Goal: Task Accomplishment & Management: Manage account settings

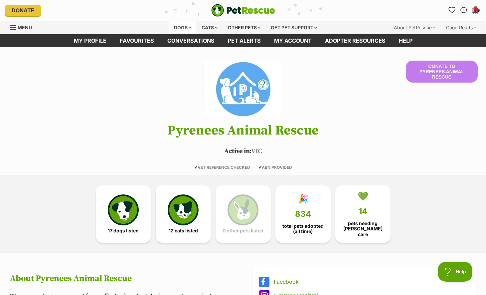
click at [194, 32] on div "Dogs" at bounding box center [182, 27] width 27 height 13
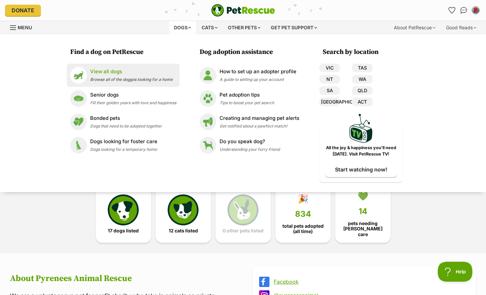
click at [117, 81] on span "Browse all of the doggos looking for a home" at bounding box center [131, 79] width 83 height 5
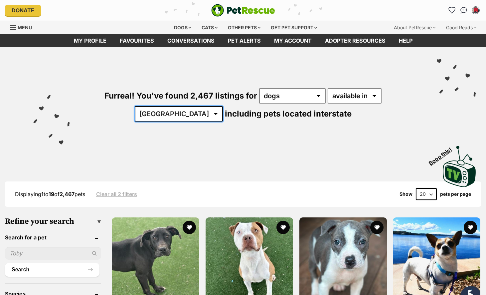
click at [223, 106] on select "[GEOGRAPHIC_DATA] [GEOGRAPHIC_DATA] [GEOGRAPHIC_DATA] [GEOGRAPHIC_DATA] [GEOGRA…" at bounding box center [179, 113] width 88 height 15
select select "VIC"
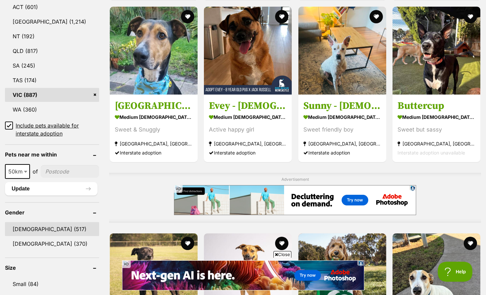
click at [40, 225] on link "[DEMOGRAPHIC_DATA] (517)" at bounding box center [52, 229] width 94 height 14
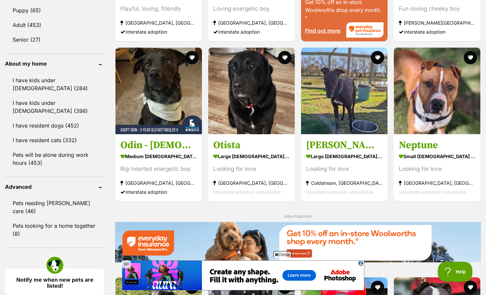
scroll to position [997, 0]
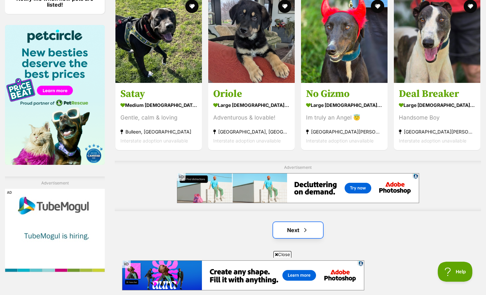
click at [293, 234] on link "Next" at bounding box center [298, 230] width 50 height 16
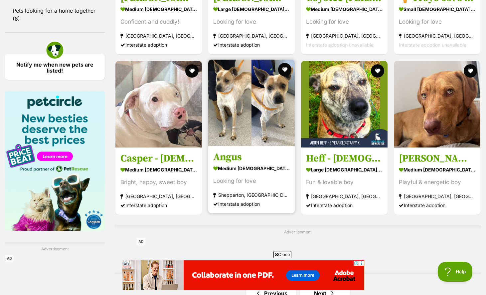
scroll to position [994, 0]
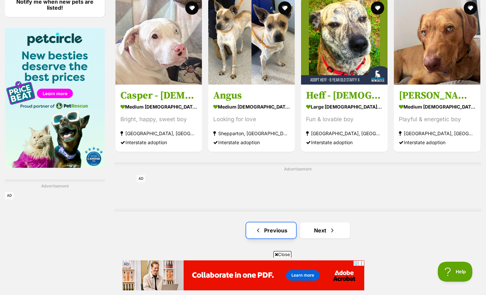
click at [273, 230] on link "Previous" at bounding box center [271, 230] width 50 height 16
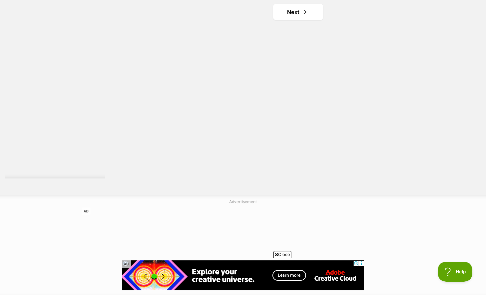
scroll to position [1201, 0]
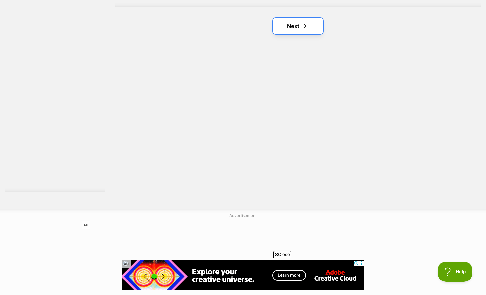
click at [288, 30] on link "Next" at bounding box center [298, 26] width 50 height 16
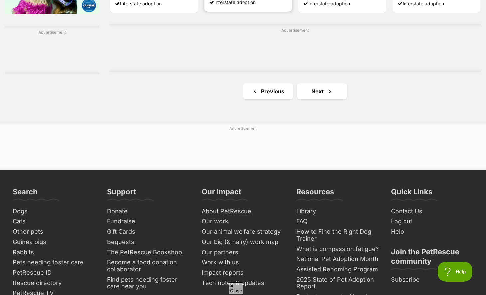
scroll to position [1143, 0]
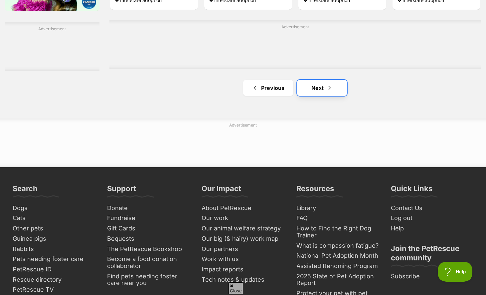
click at [310, 92] on link "Next" at bounding box center [322, 88] width 50 height 16
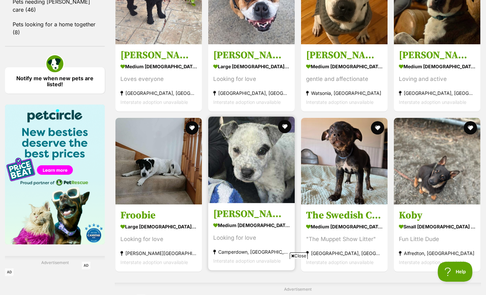
scroll to position [1046, 0]
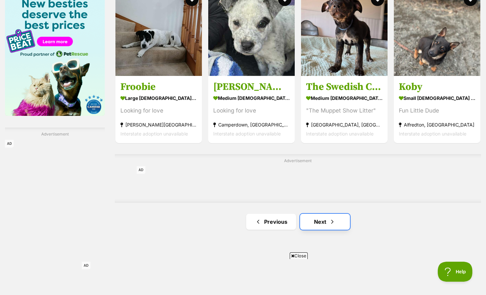
click at [338, 221] on link "Next" at bounding box center [325, 222] width 50 height 16
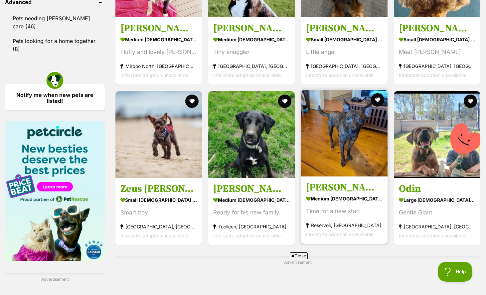
scroll to position [1035, 0]
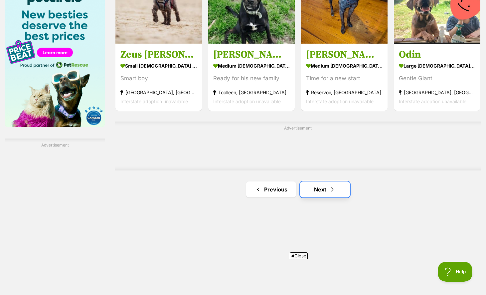
click at [336, 185] on span "Next page" at bounding box center [332, 189] width 7 height 8
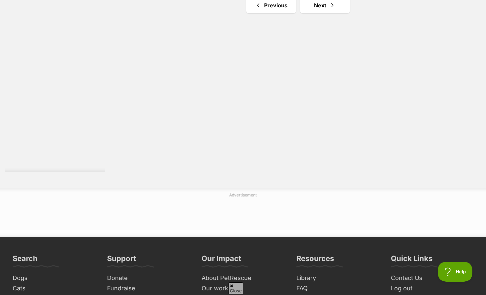
scroll to position [1068, 0]
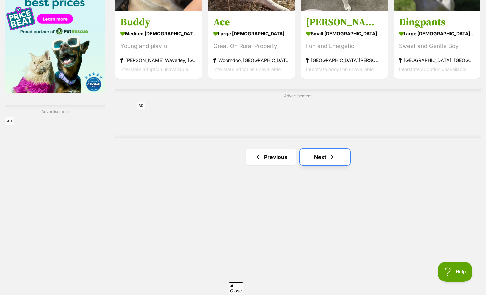
click at [333, 157] on span "Next page" at bounding box center [332, 157] width 7 height 8
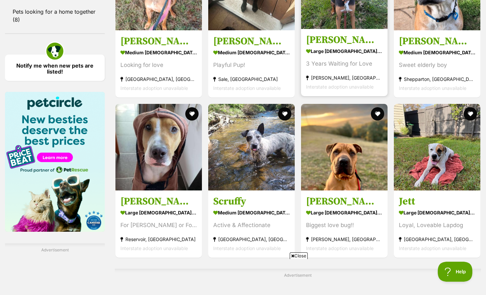
scroll to position [1045, 0]
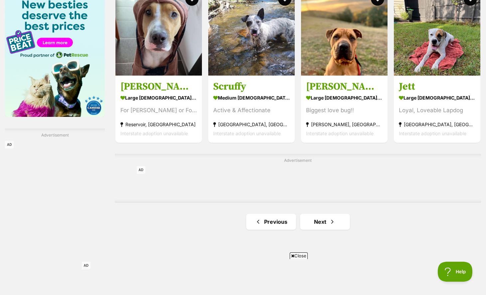
click at [301, 214] on li "Next" at bounding box center [325, 222] width 50 height 16
click at [303, 216] on link "Next" at bounding box center [325, 222] width 50 height 16
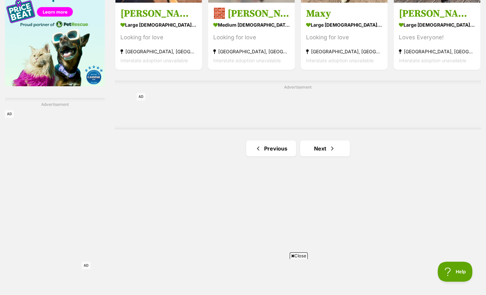
scroll to position [1079, 0]
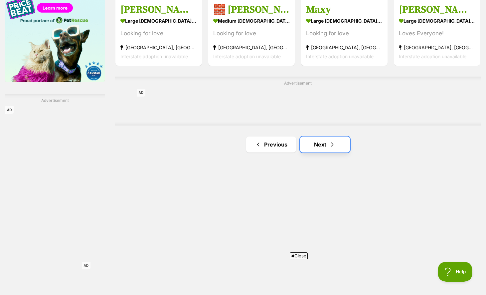
click at [329, 143] on span "Next page" at bounding box center [332, 145] width 7 height 8
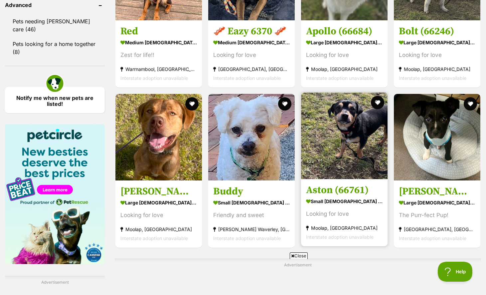
scroll to position [1086, 0]
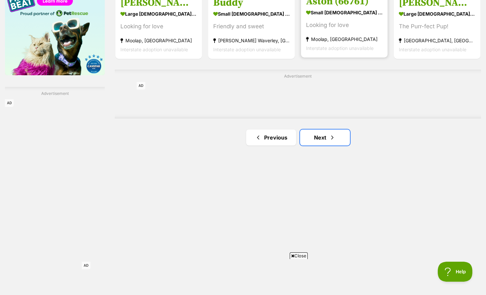
click at [328, 142] on link "Next" at bounding box center [325, 138] width 50 height 16
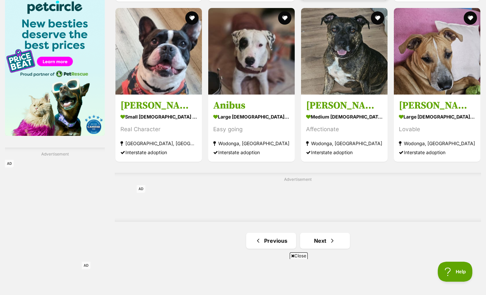
scroll to position [1096, 0]
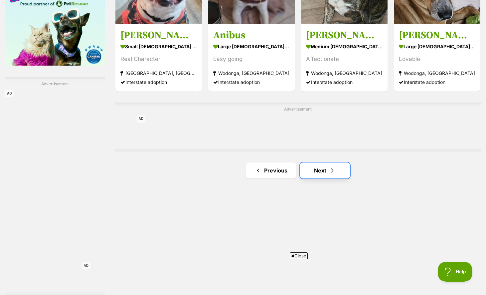
click at [324, 165] on link "Next" at bounding box center [325, 170] width 50 height 16
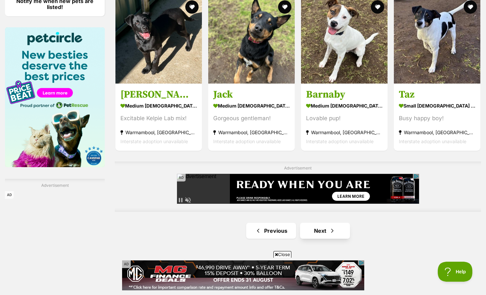
scroll to position [1022, 0]
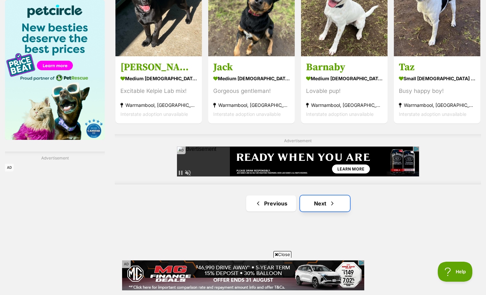
click at [328, 201] on link "Next" at bounding box center [325, 203] width 50 height 16
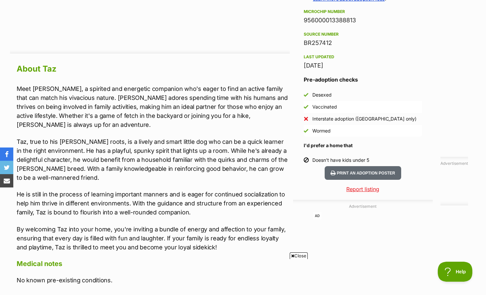
scroll to position [607, 0]
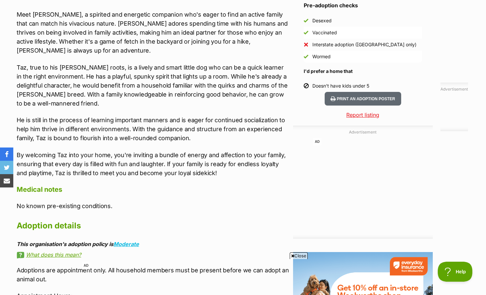
click at [266, 162] on p "By welcoming Taz into your home, you're inviting a bundle of energy and affecti…" at bounding box center [153, 163] width 273 height 27
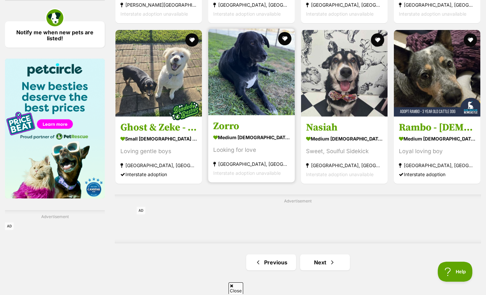
scroll to position [965, 0]
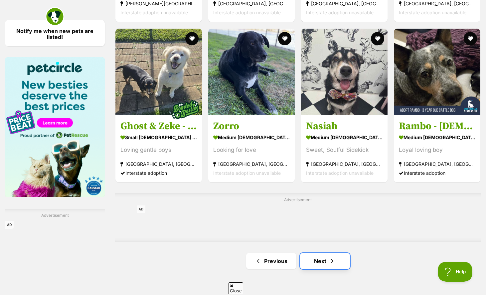
click at [318, 259] on link "Next" at bounding box center [325, 261] width 50 height 16
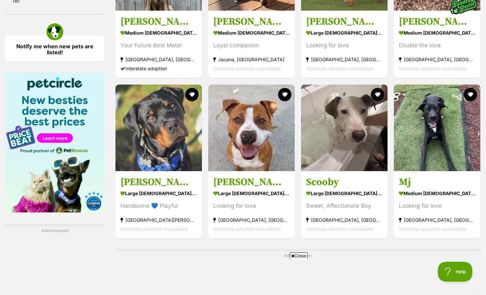
scroll to position [1154, 0]
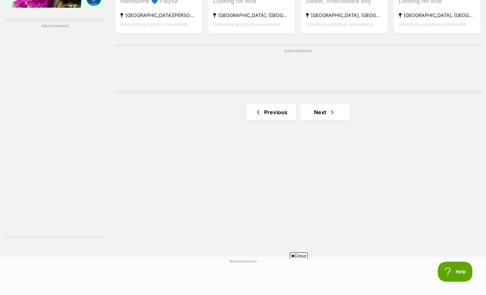
click at [323, 115] on link "Next" at bounding box center [325, 112] width 50 height 16
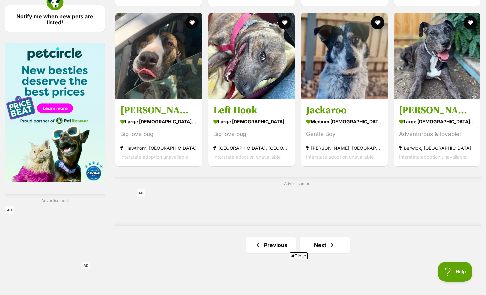
scroll to position [981, 0]
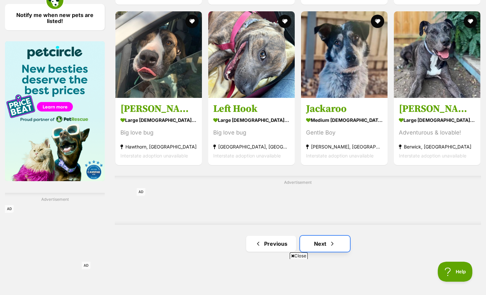
click at [343, 240] on link "Next" at bounding box center [325, 244] width 50 height 16
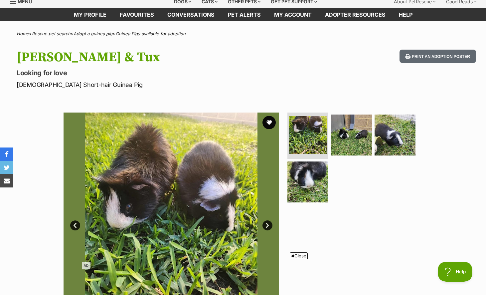
scroll to position [58, 0]
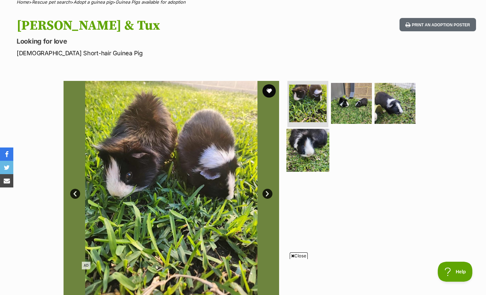
click at [325, 155] on img at bounding box center [308, 150] width 43 height 43
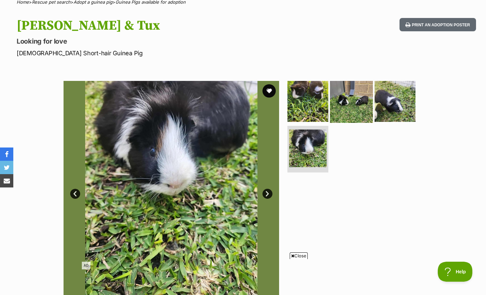
click at [347, 117] on img at bounding box center [351, 101] width 43 height 43
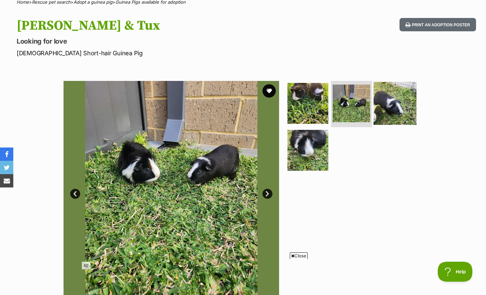
click at [392, 112] on img at bounding box center [395, 103] width 43 height 43
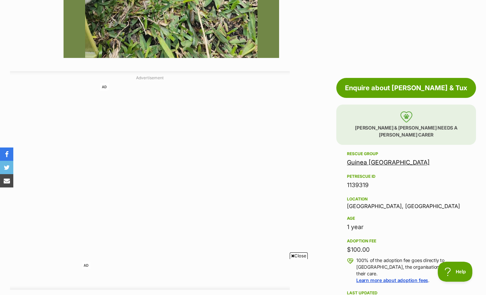
scroll to position [325, 0]
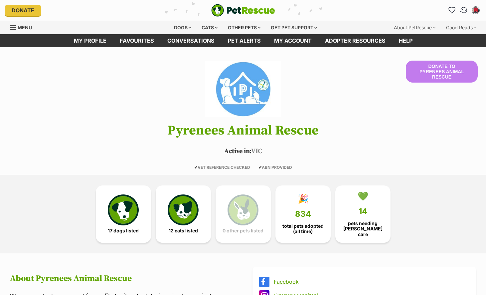
click at [466, 8] on img "Conversations" at bounding box center [464, 10] width 9 height 9
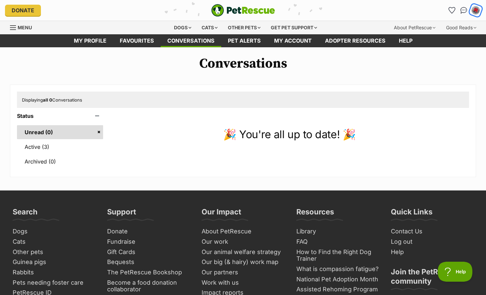
click at [477, 9] on img "My account" at bounding box center [476, 10] width 9 height 9
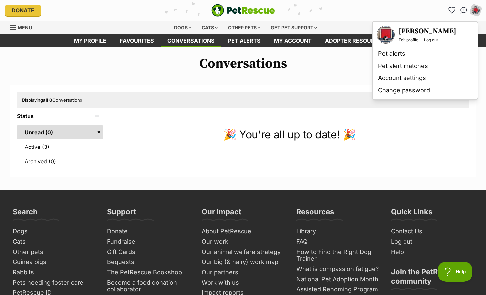
click at [307, 81] on div "Conversations Displaying all 0 Conversations Status Unread (0) Active (3) Archi…" at bounding box center [243, 116] width 486 height 121
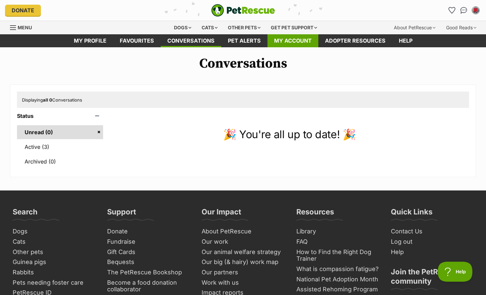
click at [294, 42] on link "My account" at bounding box center [293, 40] width 51 height 13
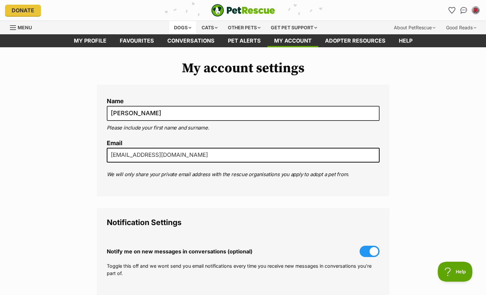
click at [188, 26] on div "Dogs" at bounding box center [182, 27] width 27 height 13
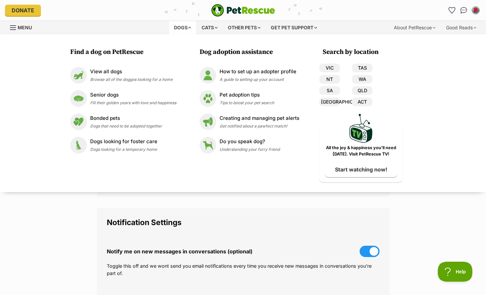
click at [131, 31] on div "Dogs Find a dog on PetRescue View all dogs Browse all of the doggos looking for…" at bounding box center [246, 27] width 236 height 13
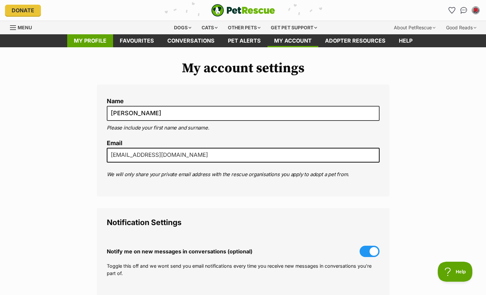
click at [104, 38] on link "My profile" at bounding box center [90, 40] width 46 height 13
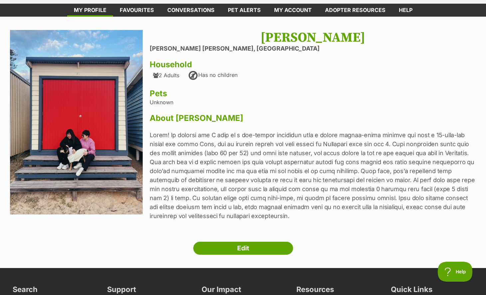
scroll to position [66, 0]
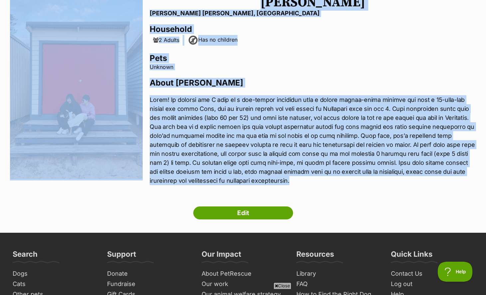
drag, startPoint x: 280, startPoint y: 176, endPoint x: 149, endPoint y: 99, distance: 151.6
click at [149, 99] on section "Next Prev 1 [PERSON_NAME] [PERSON_NAME][GEOGRAPHIC_DATA][PERSON_NAME], [PERSON_…" at bounding box center [243, 94] width 466 height 198
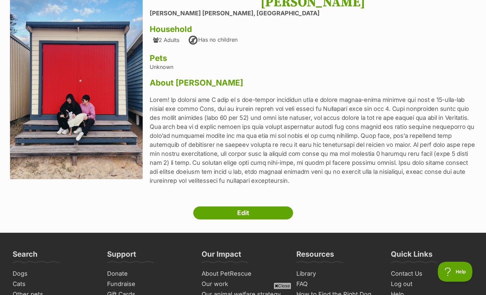
click at [176, 110] on p at bounding box center [313, 140] width 327 height 90
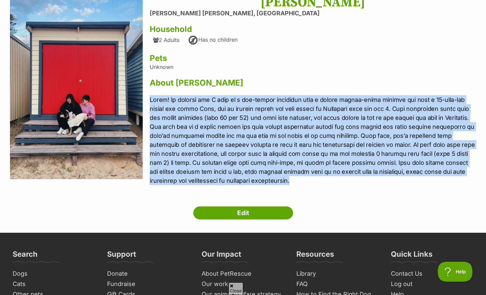
drag, startPoint x: 152, startPoint y: 99, endPoint x: 358, endPoint y: 179, distance: 221.2
click at [358, 179] on p at bounding box center [313, 140] width 327 height 90
copy p "Hello! My partner and I live in a two-storey townhouse with a secure ground-flo…"
click at [271, 209] on link "Edit" at bounding box center [243, 212] width 100 height 13
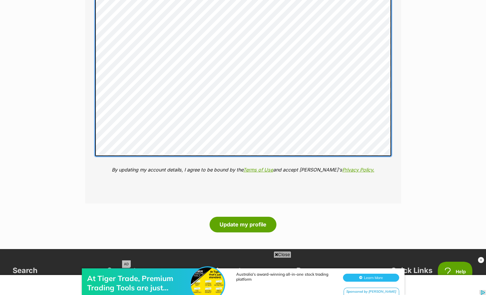
scroll to position [942, 0]
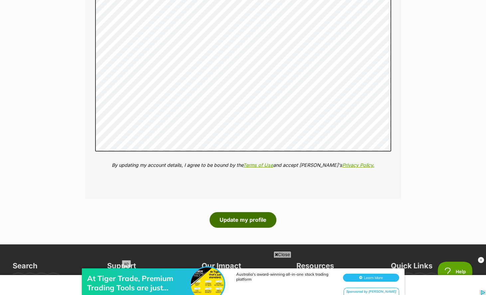
click at [250, 227] on button "Update my profile" at bounding box center [243, 219] width 67 height 15
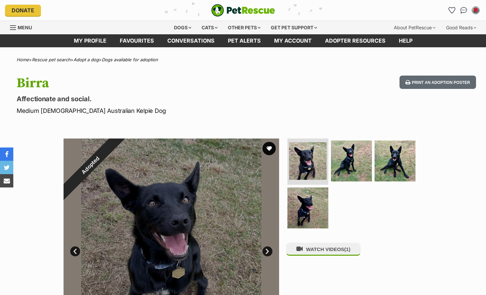
click at [66, 40] on ul "My profile Favourites Conversations Pet alerts My account Adopter resources Help" at bounding box center [243, 40] width 403 height 13
click at [71, 40] on link "My profile" at bounding box center [90, 40] width 46 height 13
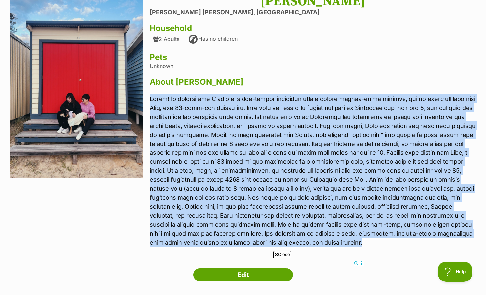
drag, startPoint x: 357, startPoint y: 246, endPoint x: 150, endPoint y: 98, distance: 254.4
click at [150, 98] on p at bounding box center [313, 170] width 327 height 153
copy p "Hello! My partner and I live in a two-storey townhouse with a secure ground-flo…"
click at [227, 131] on p at bounding box center [313, 170] width 327 height 153
